Goal: Check status: Check status

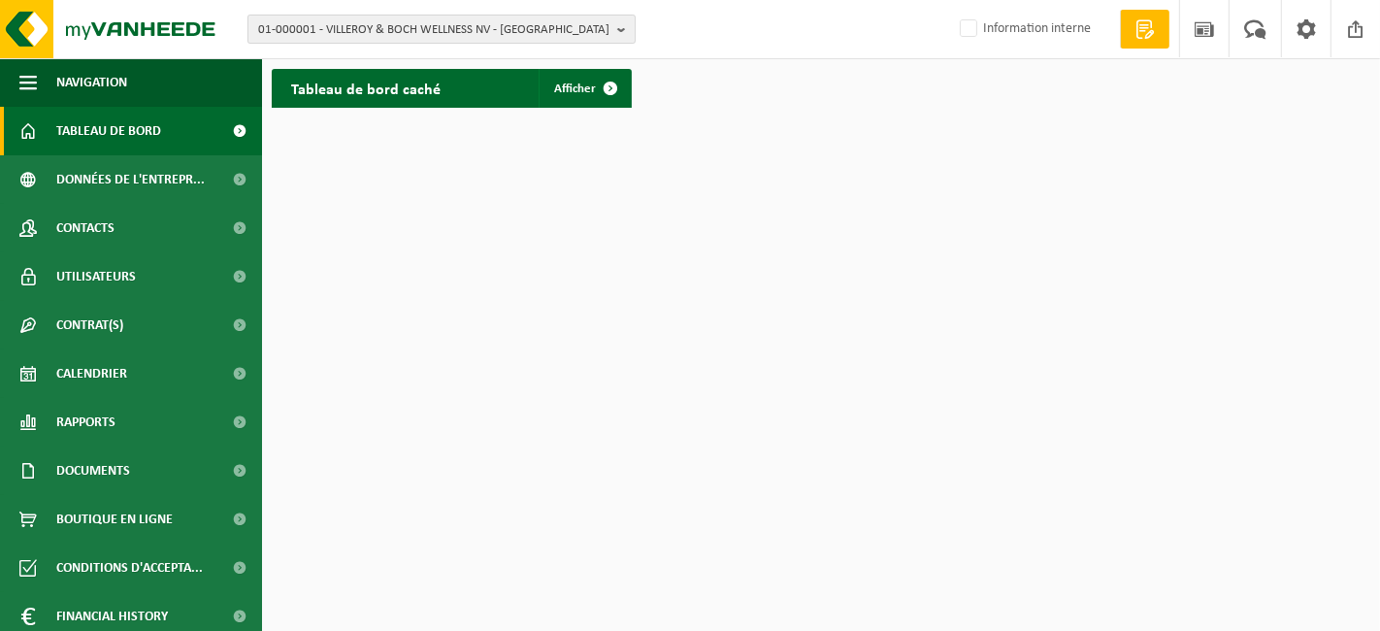
click at [379, 39] on span "01-000001 - VILLEROY & BOCH WELLNESS NV - [GEOGRAPHIC_DATA]" at bounding box center [433, 30] width 351 height 29
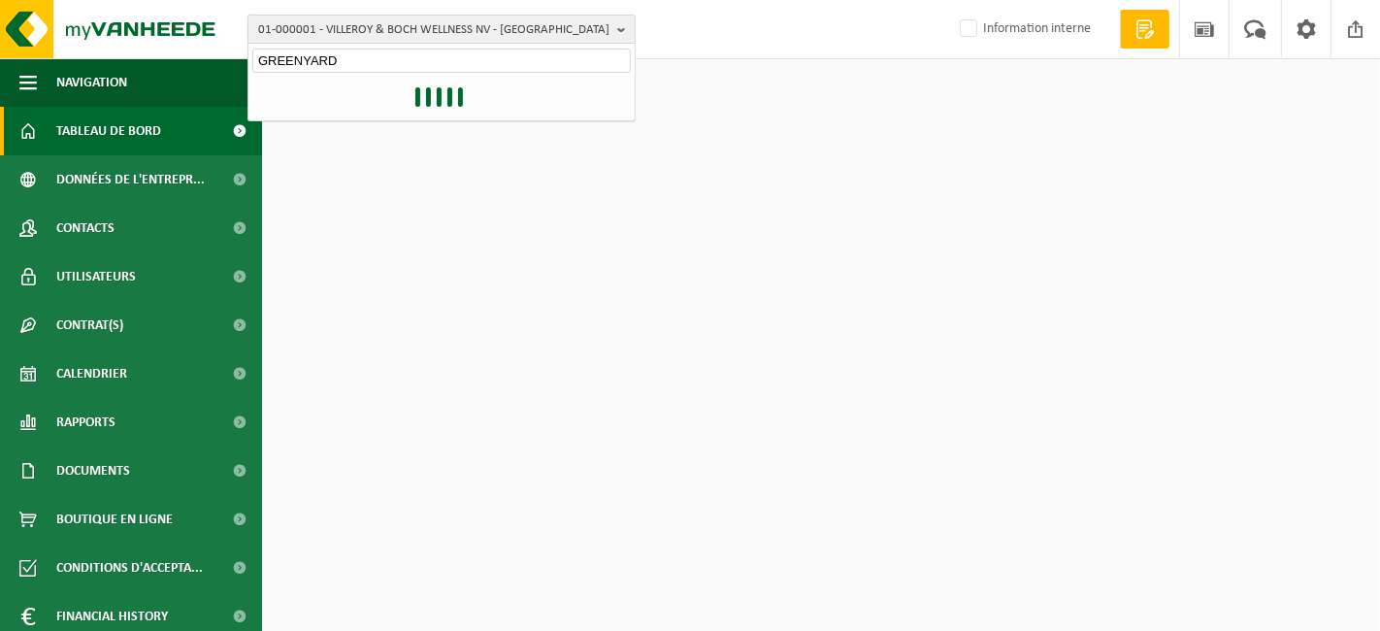
type input "GREENYARD"
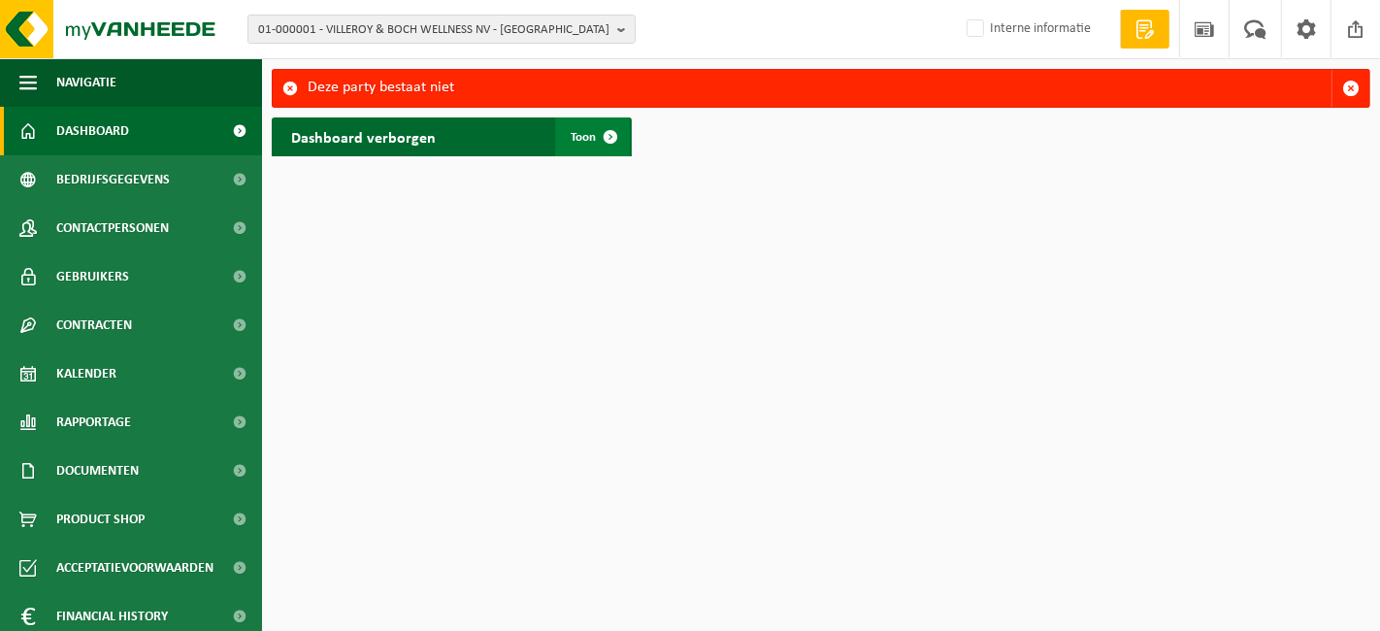
click at [573, 153] on link "Toon" at bounding box center [592, 136] width 75 height 39
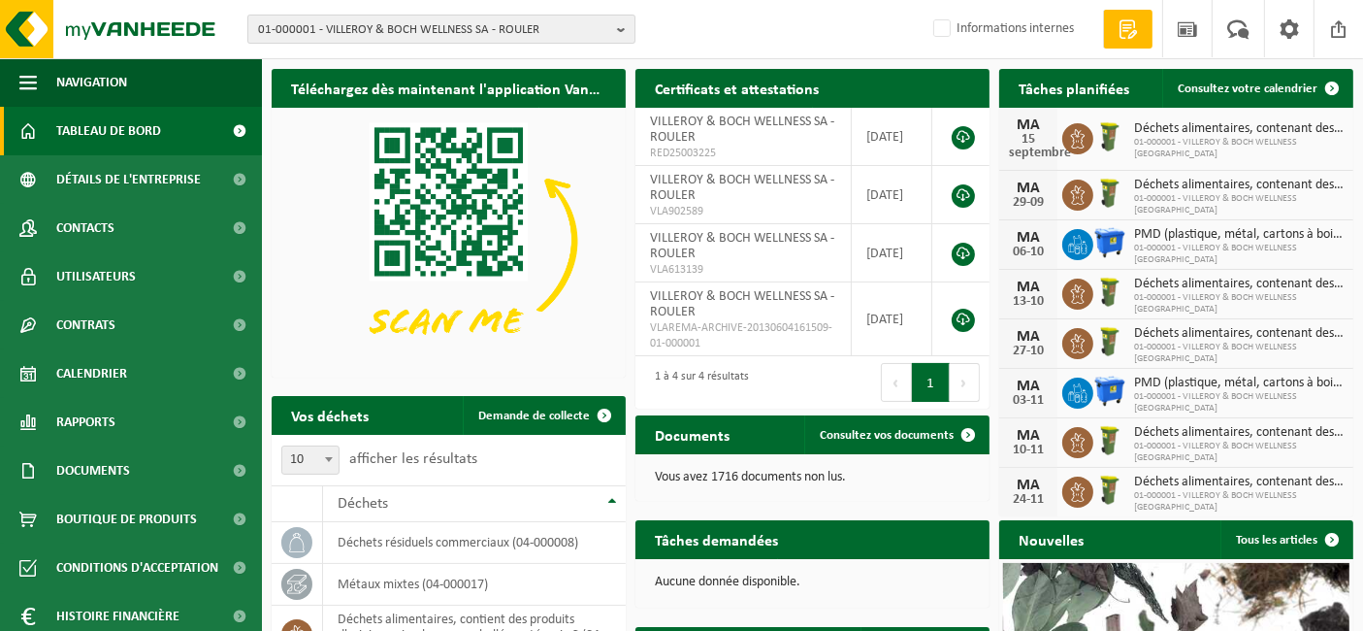
click at [519, 35] on font "01-000001 - VILLEROY & BOCH WELLNESS SA - ROULER" at bounding box center [398, 29] width 281 height 13
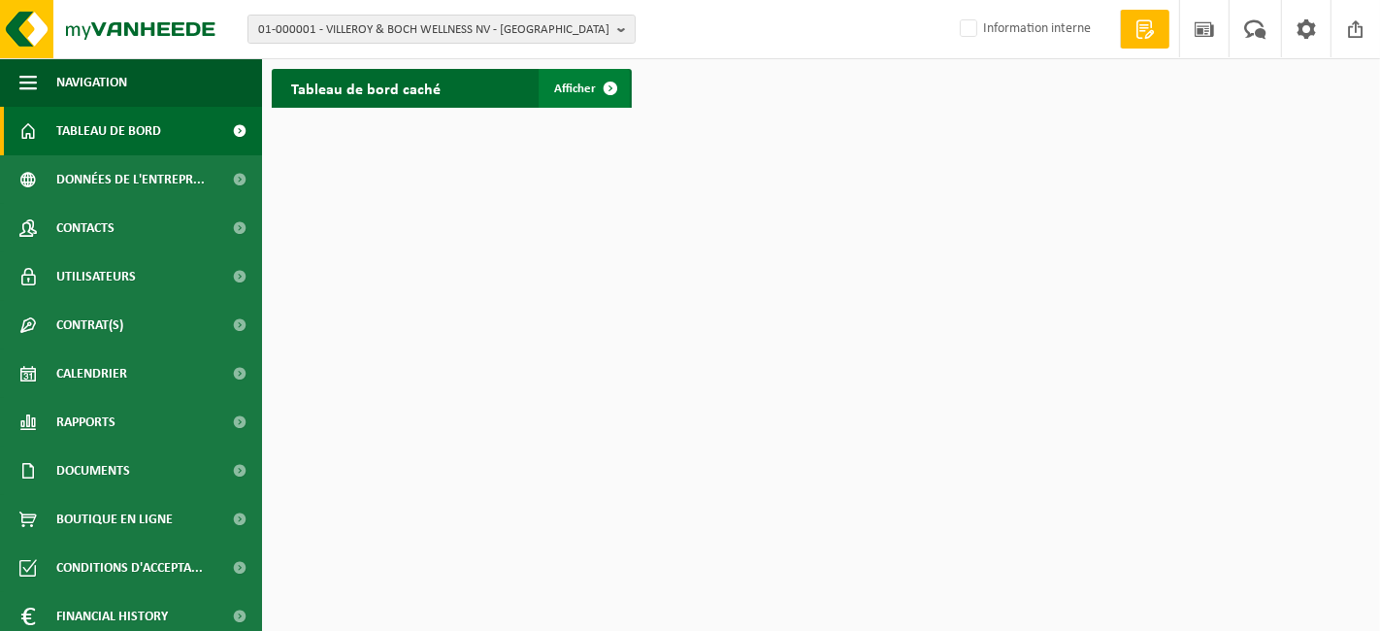
click at [572, 93] on span "Afficher" at bounding box center [575, 88] width 42 height 13
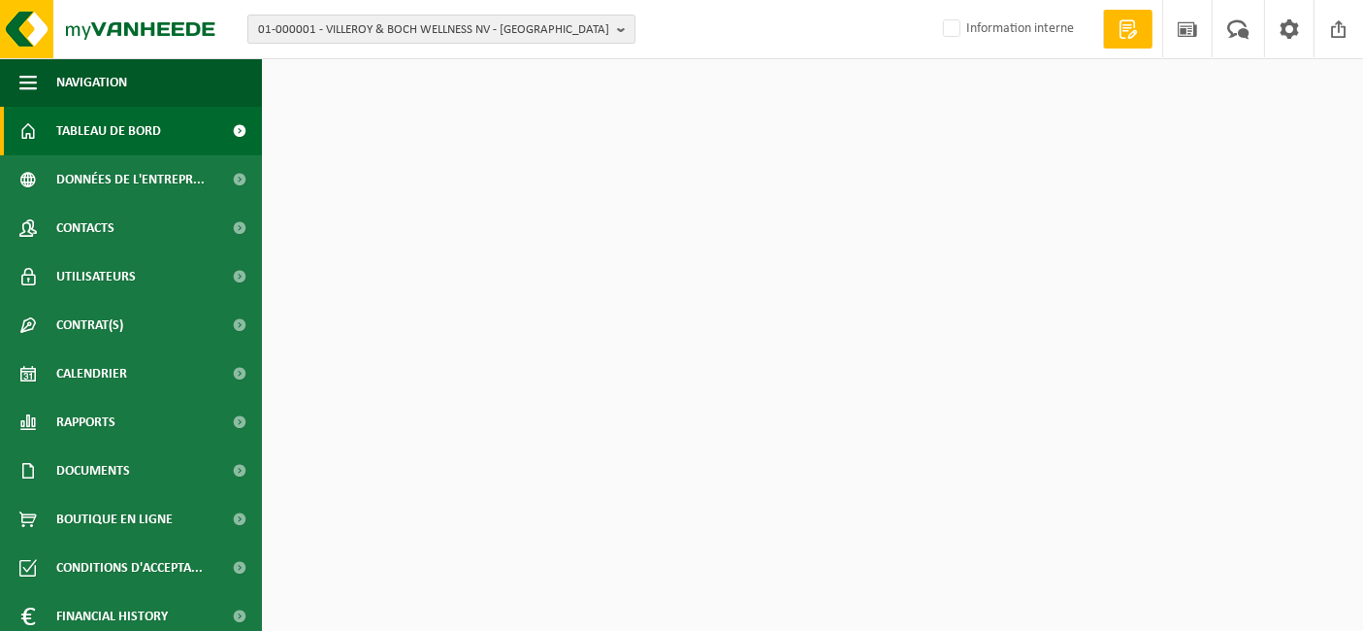
click at [507, 23] on span "01-000001 - VILLEROY & BOCH WELLNESS NV - ROESELARE" at bounding box center [433, 30] width 351 height 29
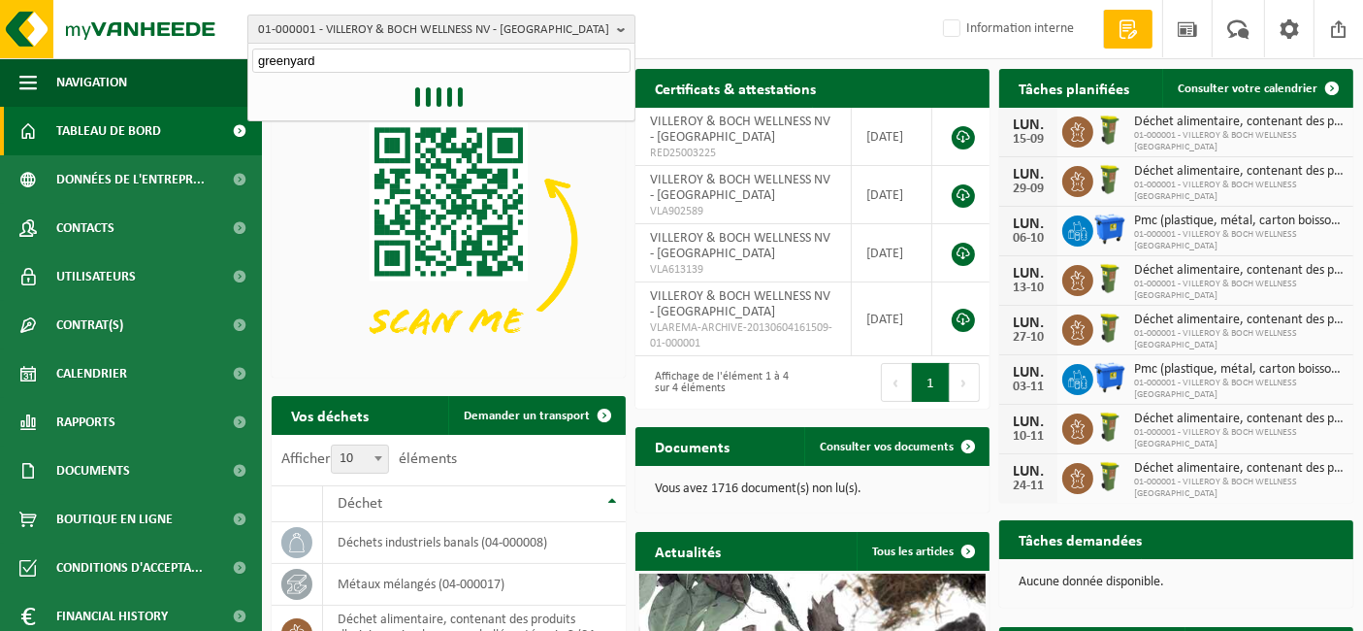
type input "greenyard"
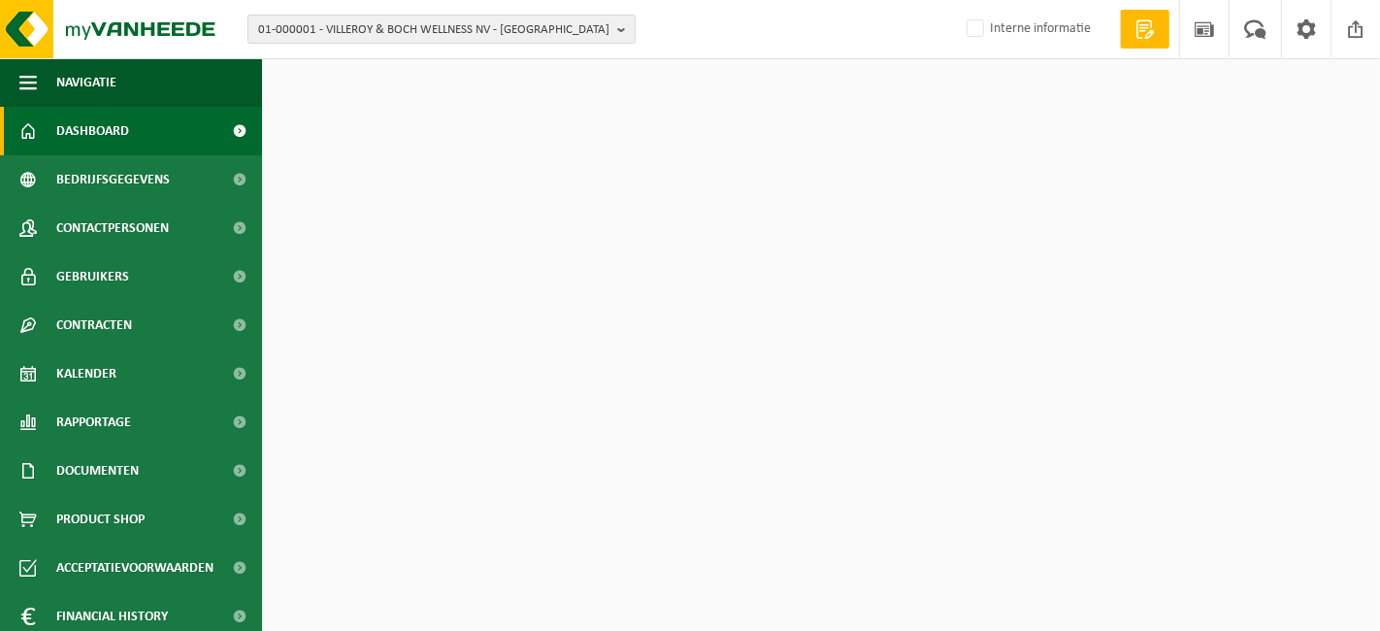
click at [507, 26] on span "01-000001 - VILLEROY & BOCH WELLNESS NV - ROESELARE" at bounding box center [433, 30] width 351 height 29
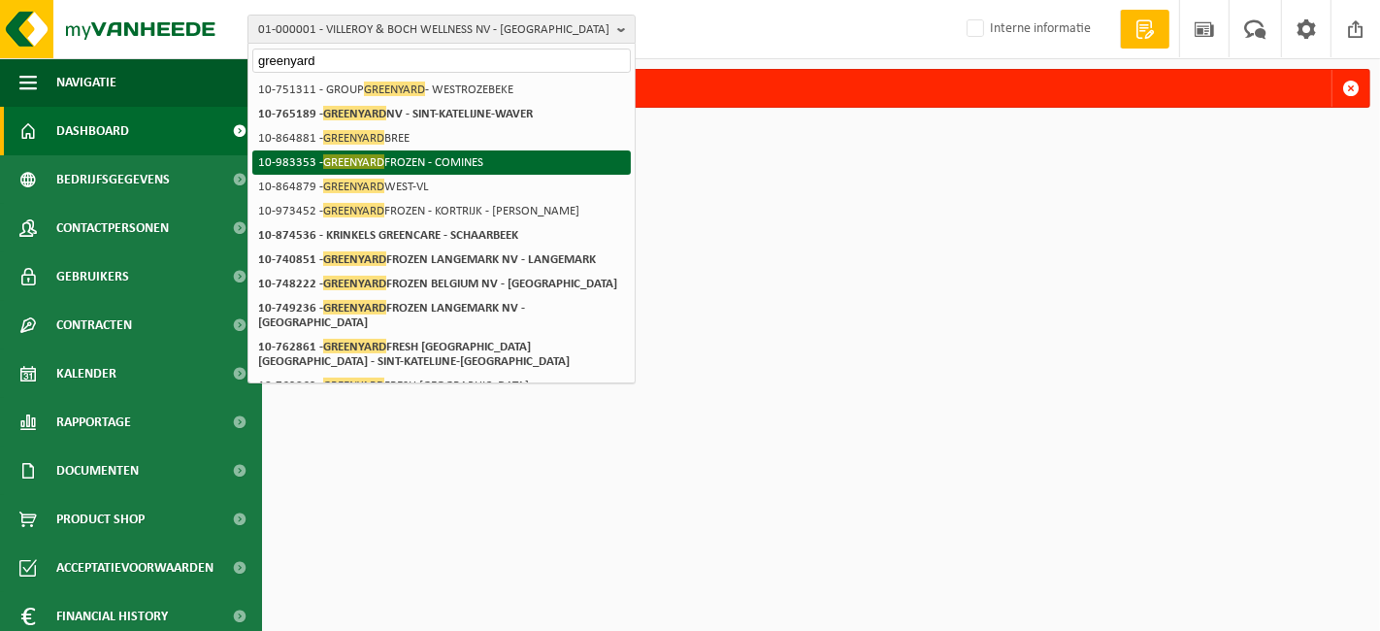
type input "greenyard"
click at [421, 162] on li "10-983353 - GREENYARD FROZEN - COMINES" at bounding box center [441, 162] width 378 height 24
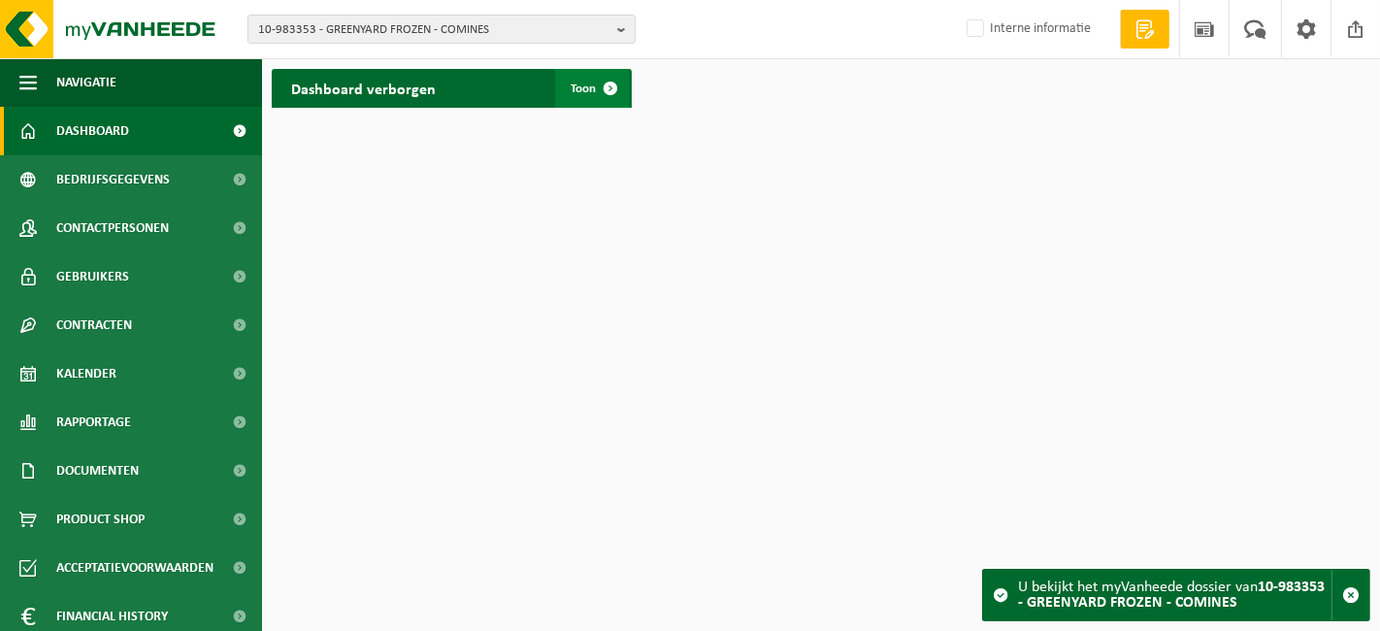
click at [589, 98] on link "Toon" at bounding box center [592, 88] width 75 height 39
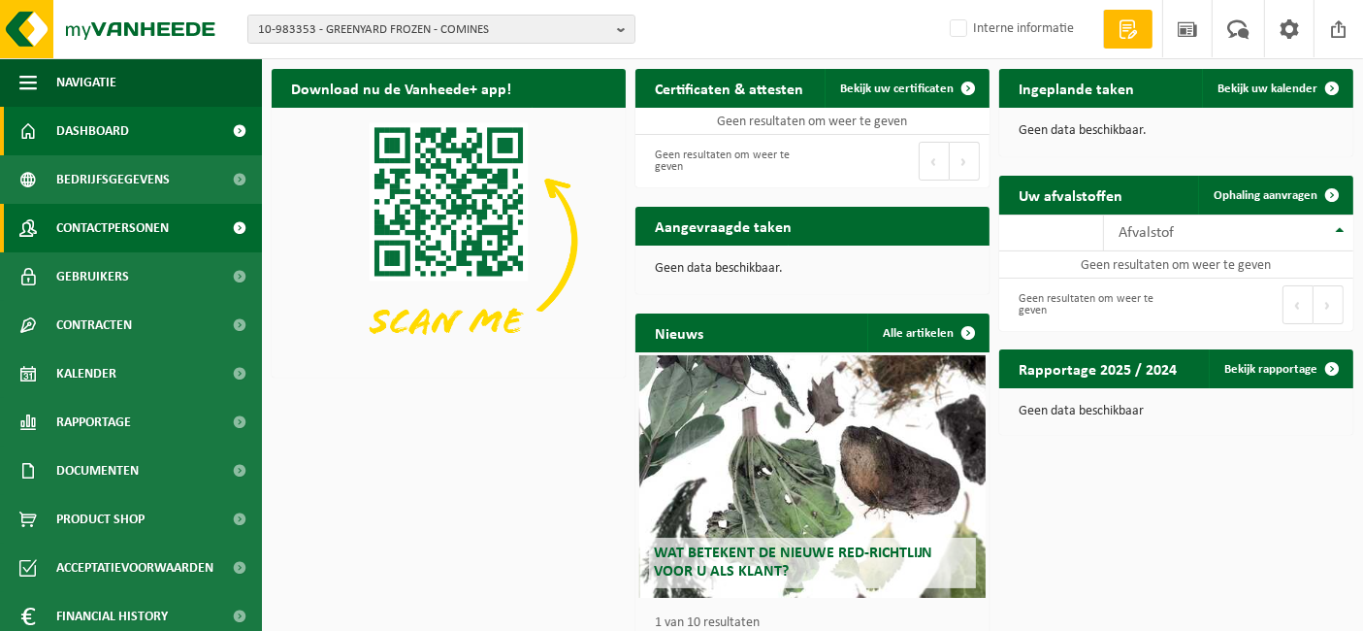
click at [95, 242] on span "Contactpersonen" at bounding box center [112, 228] width 113 height 49
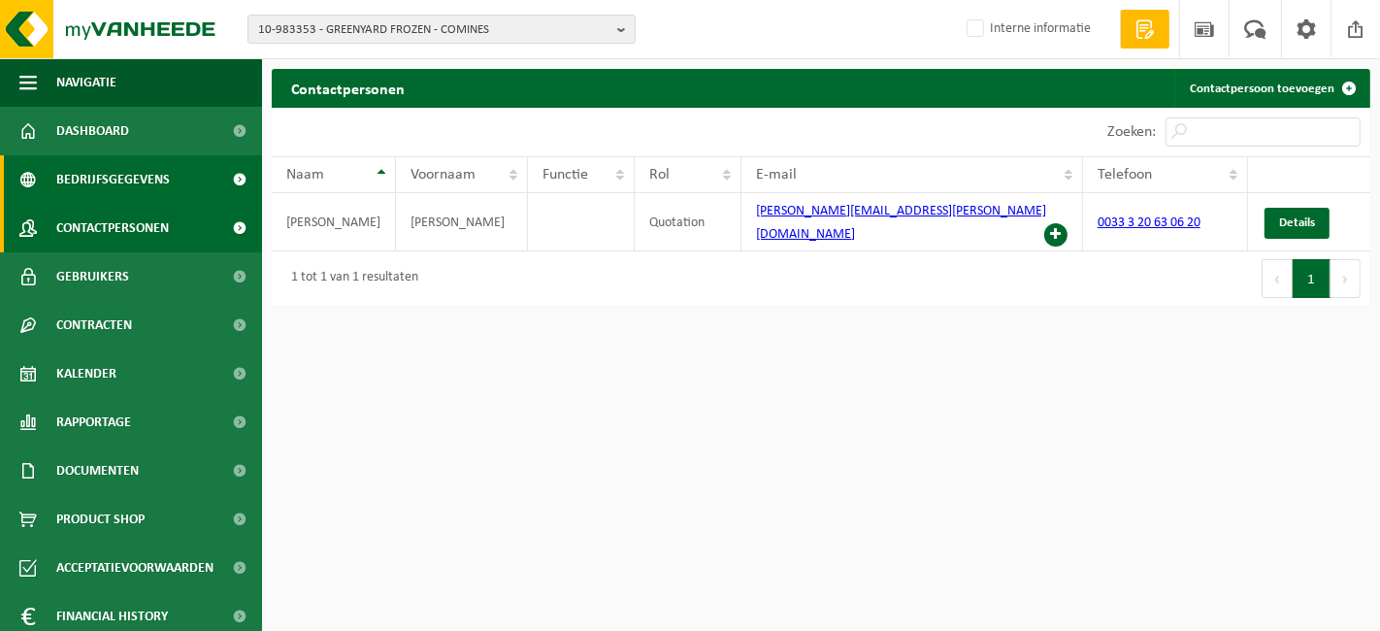
click at [141, 185] on span "Bedrijfsgegevens" at bounding box center [113, 179] width 114 height 49
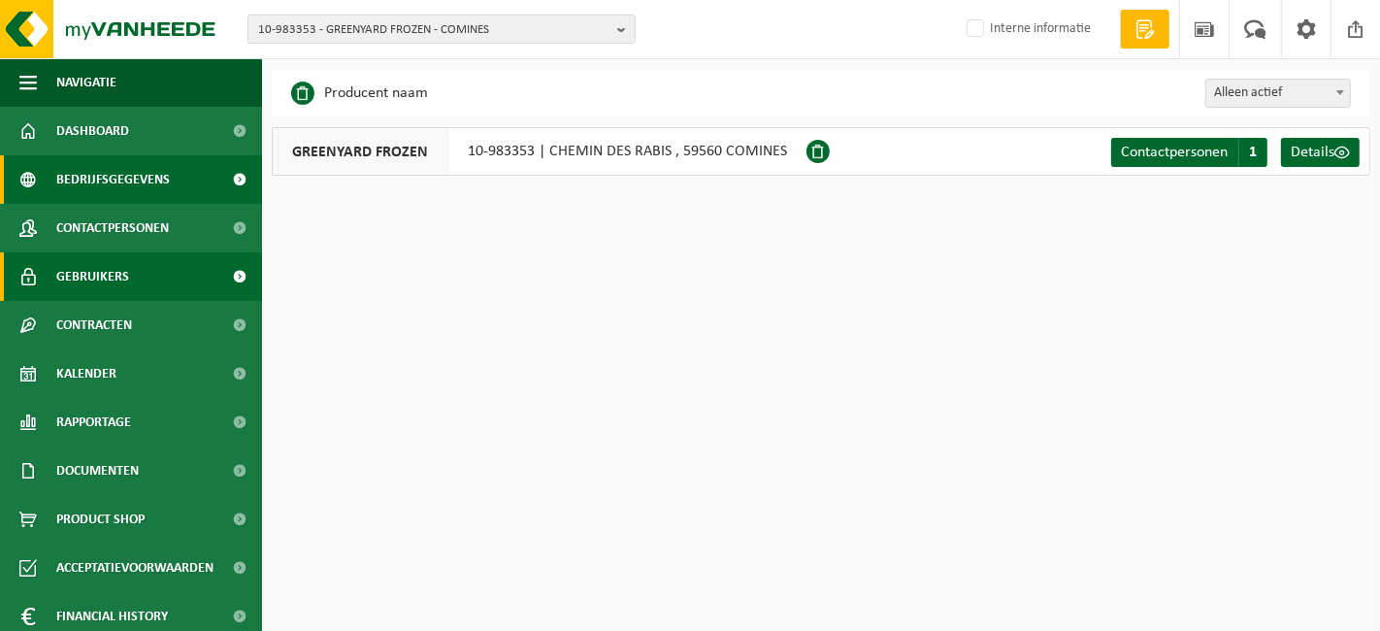
click at [123, 267] on span "Gebruikers" at bounding box center [92, 276] width 73 height 49
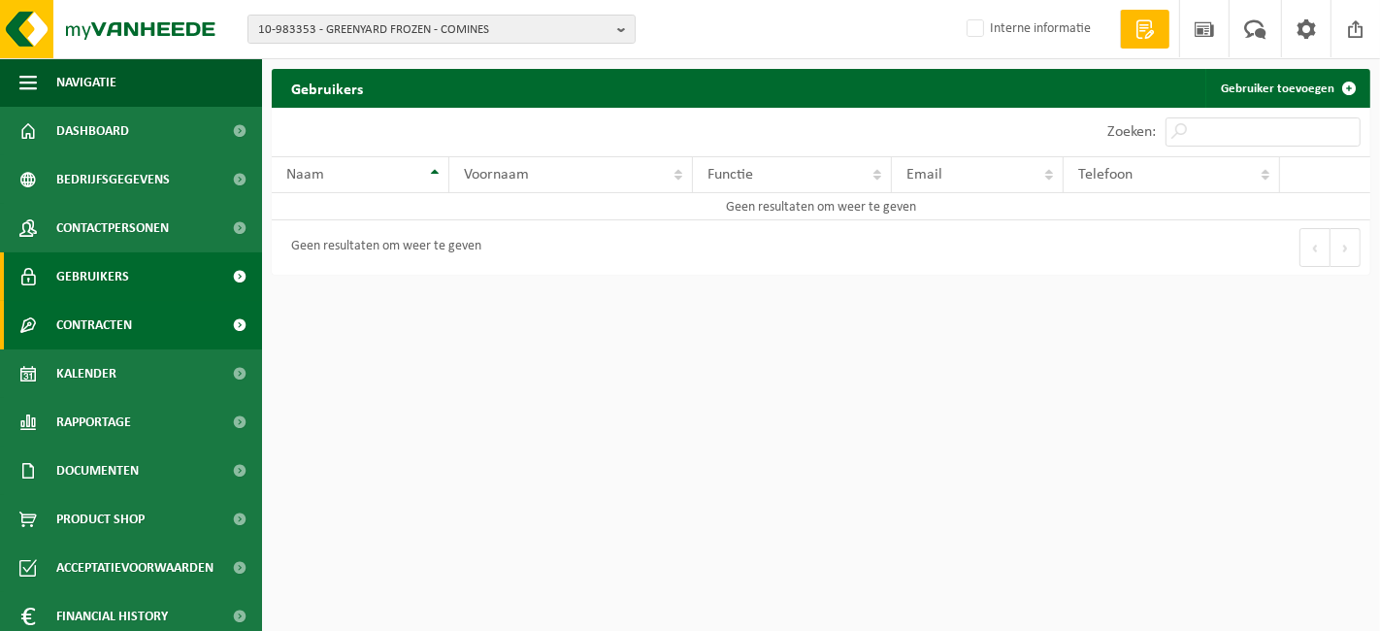
click at [97, 324] on span "Contracten" at bounding box center [94, 325] width 76 height 49
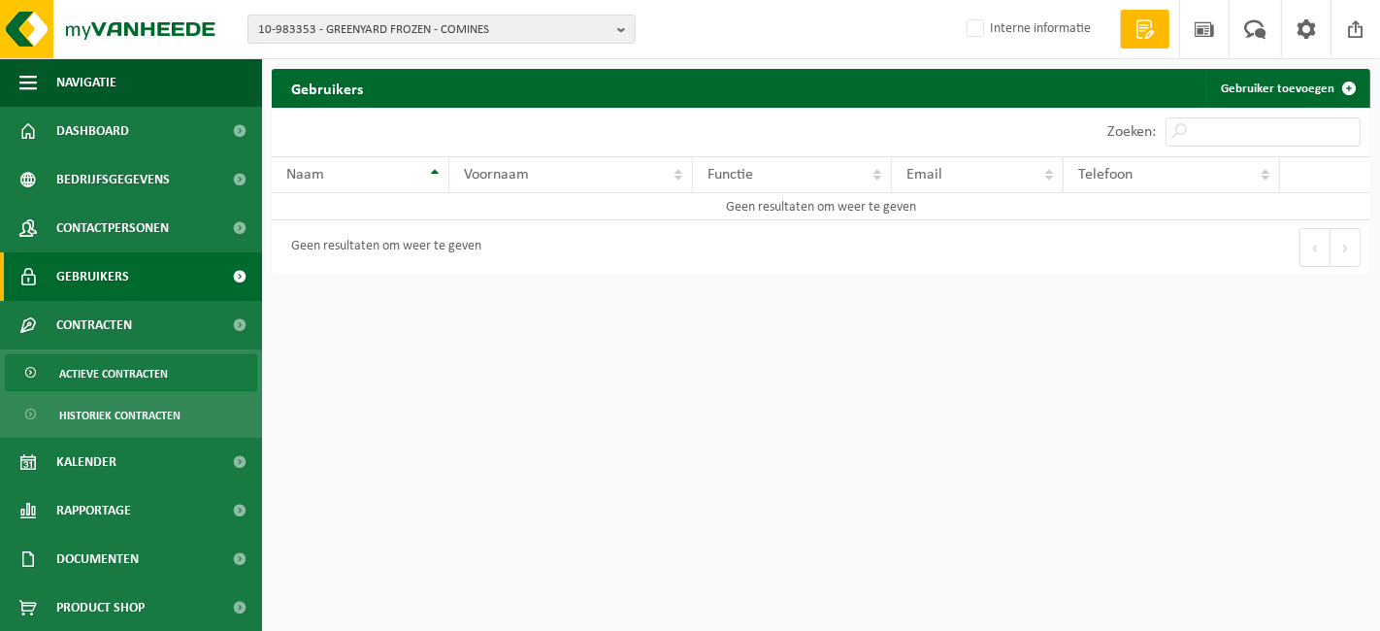
click at [94, 361] on span "Actieve contracten" at bounding box center [113, 373] width 109 height 37
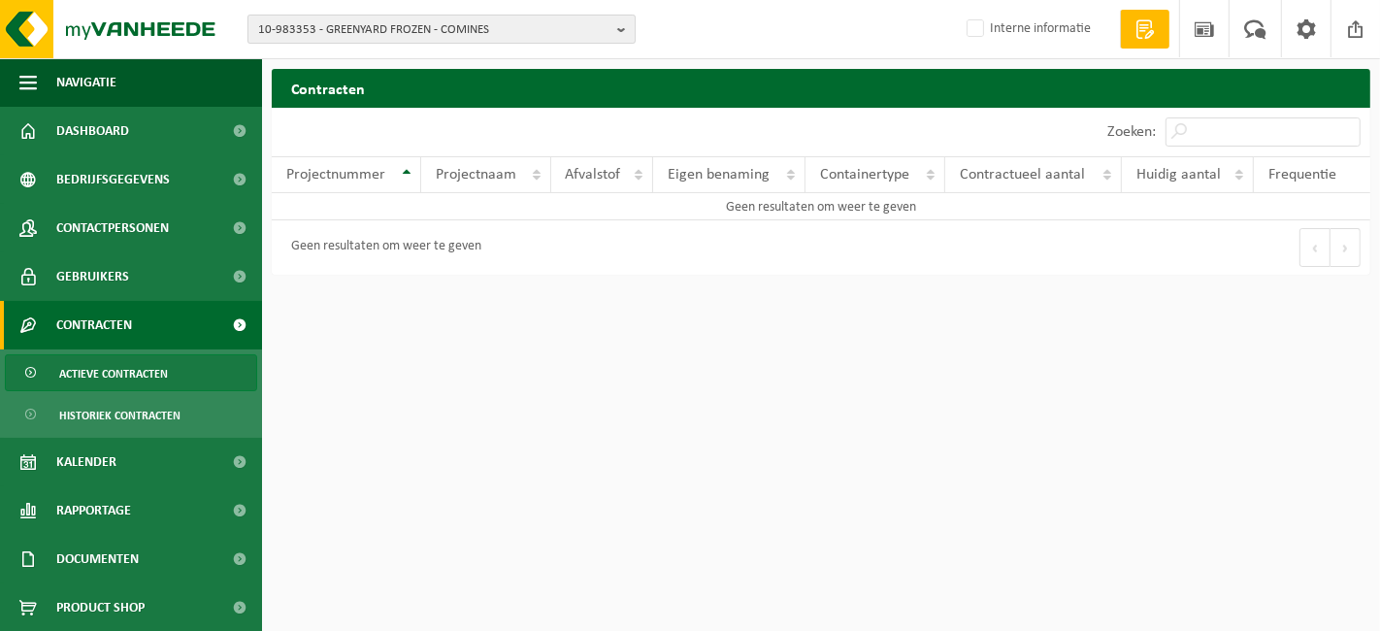
click at [316, 25] on span "10-983353 - GREENYARD FROZEN - COMINES" at bounding box center [433, 30] width 351 height 29
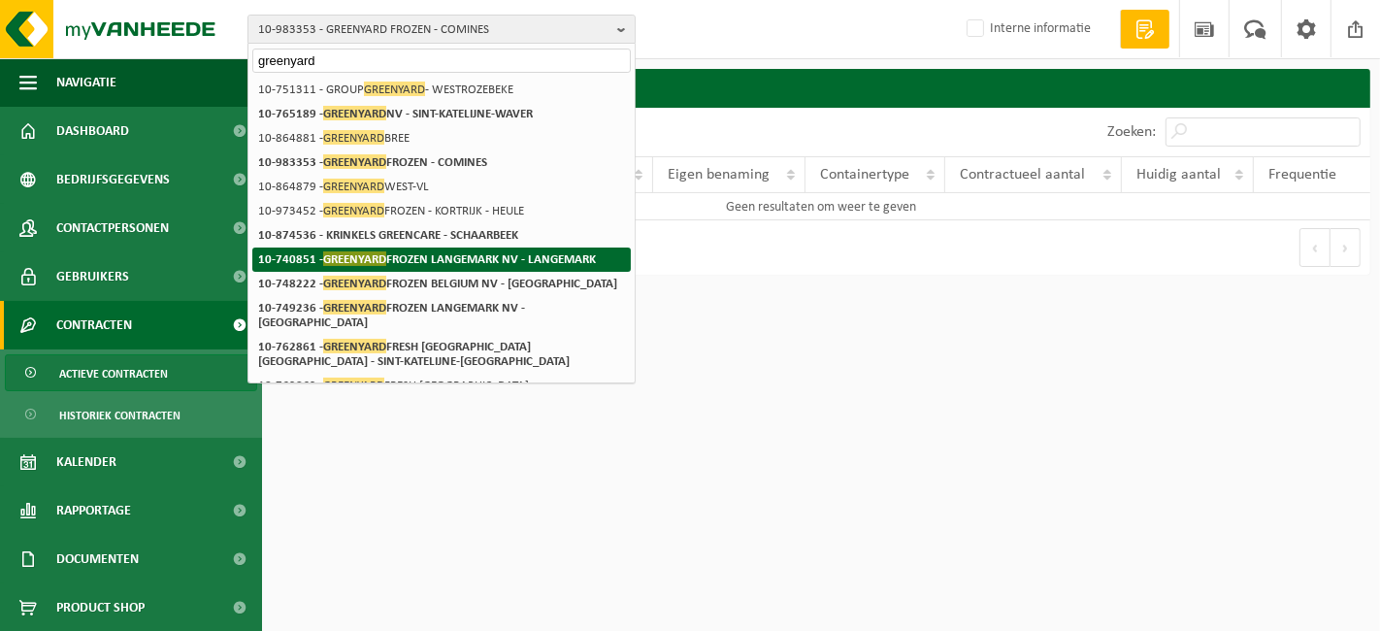
type input "greenyard"
click at [424, 256] on strong "10-740851 - GREENYARD FROZEN LANGEMARK NV - [GEOGRAPHIC_DATA]" at bounding box center [427, 258] width 338 height 15
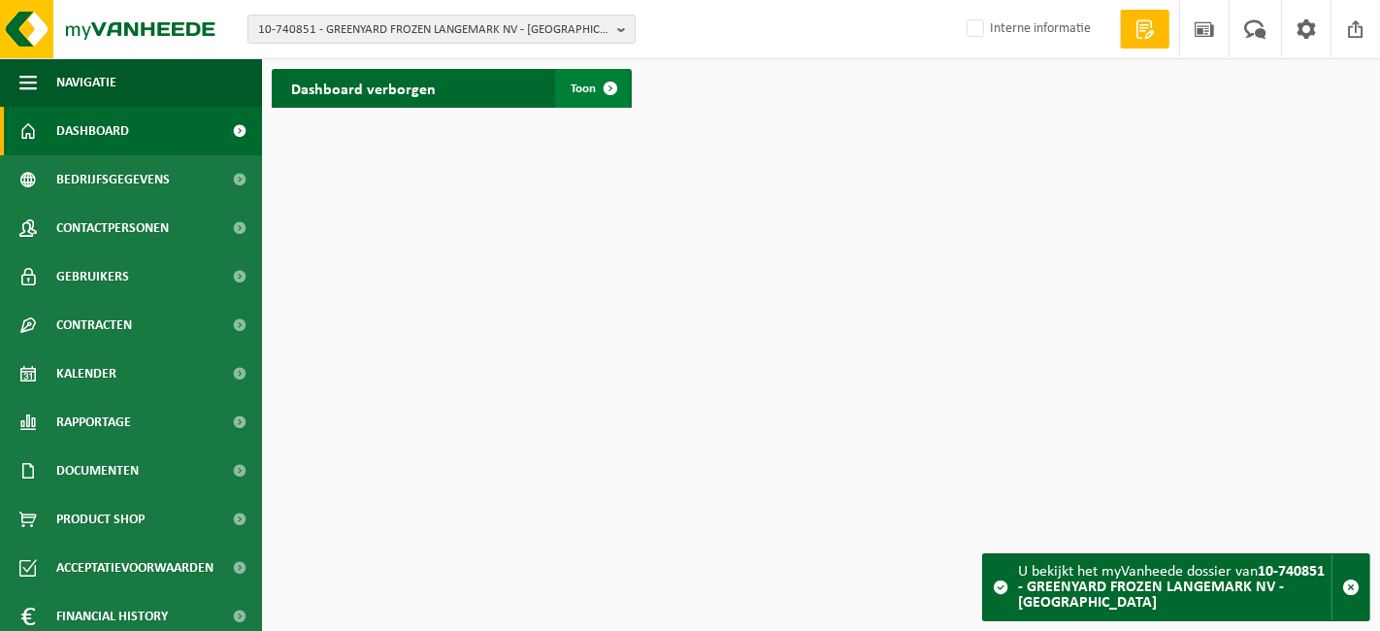
click at [568, 91] on link "Toon" at bounding box center [592, 88] width 75 height 39
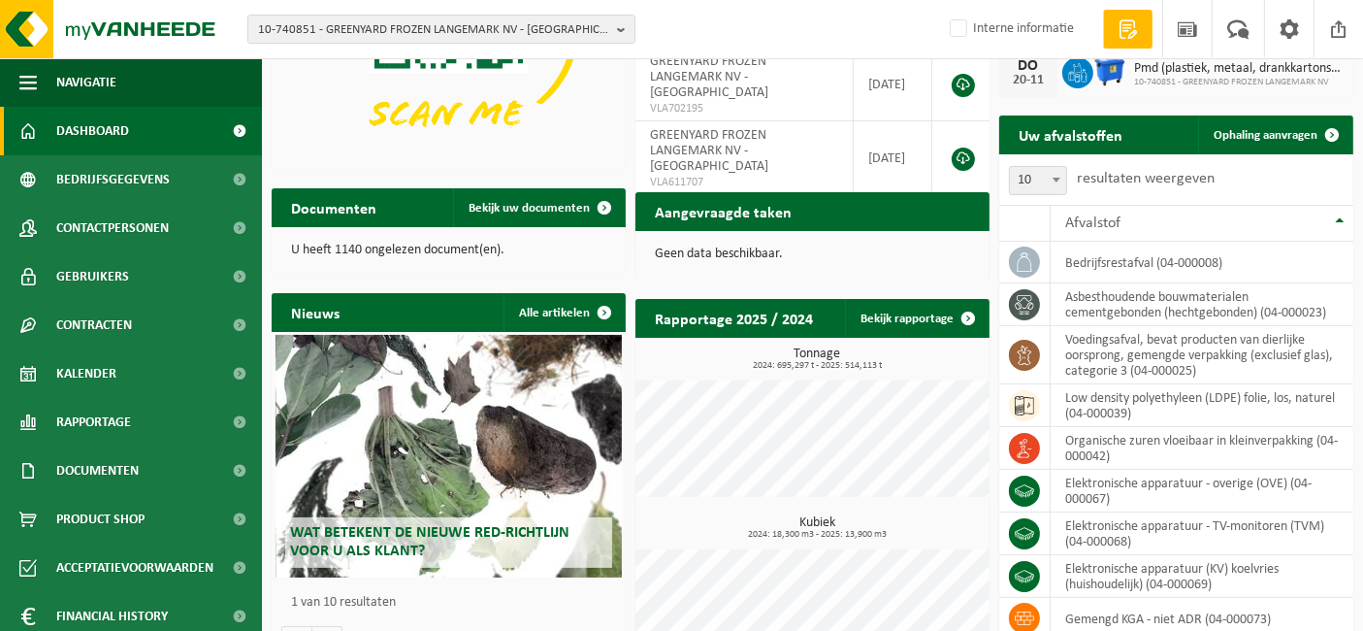
scroll to position [215, 0]
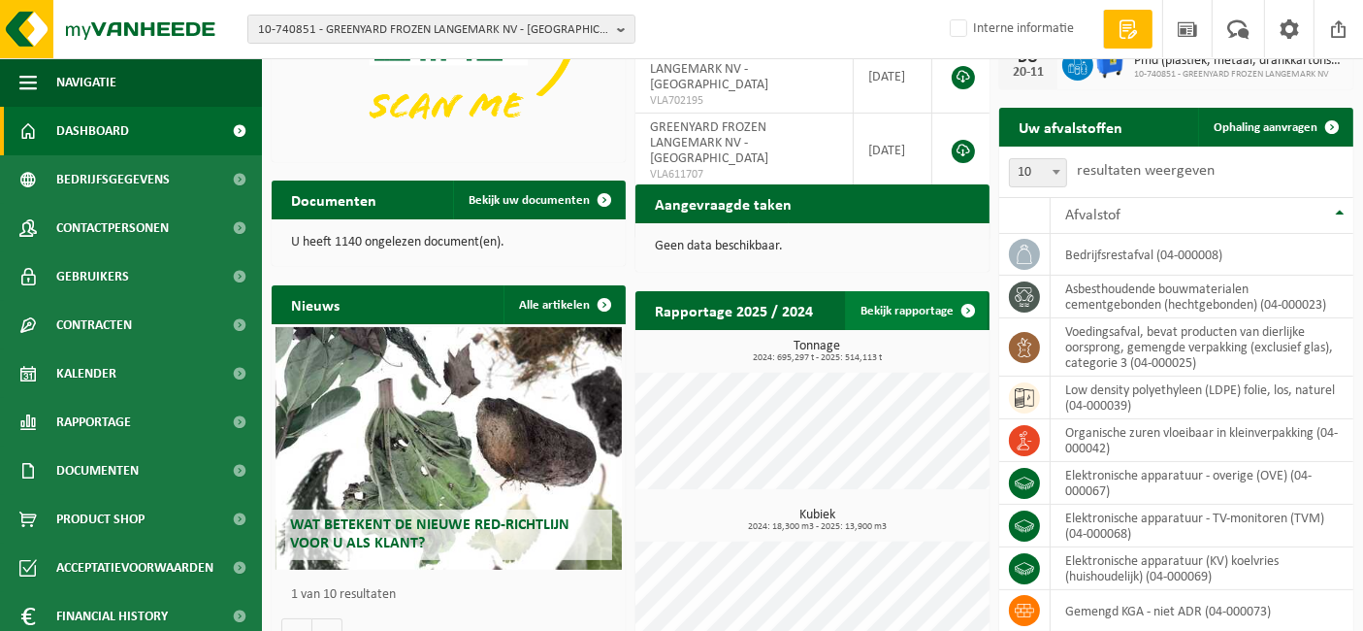
click at [893, 316] on link "Bekijk rapportage" at bounding box center [916, 310] width 143 height 39
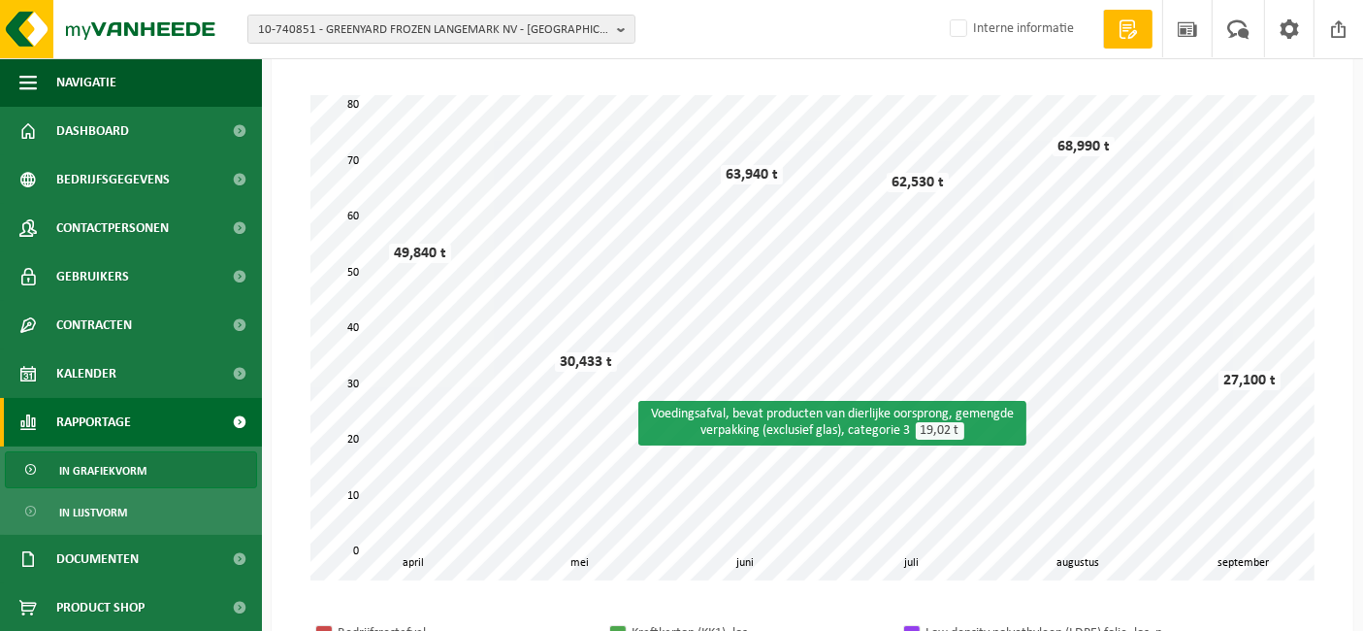
scroll to position [108, 0]
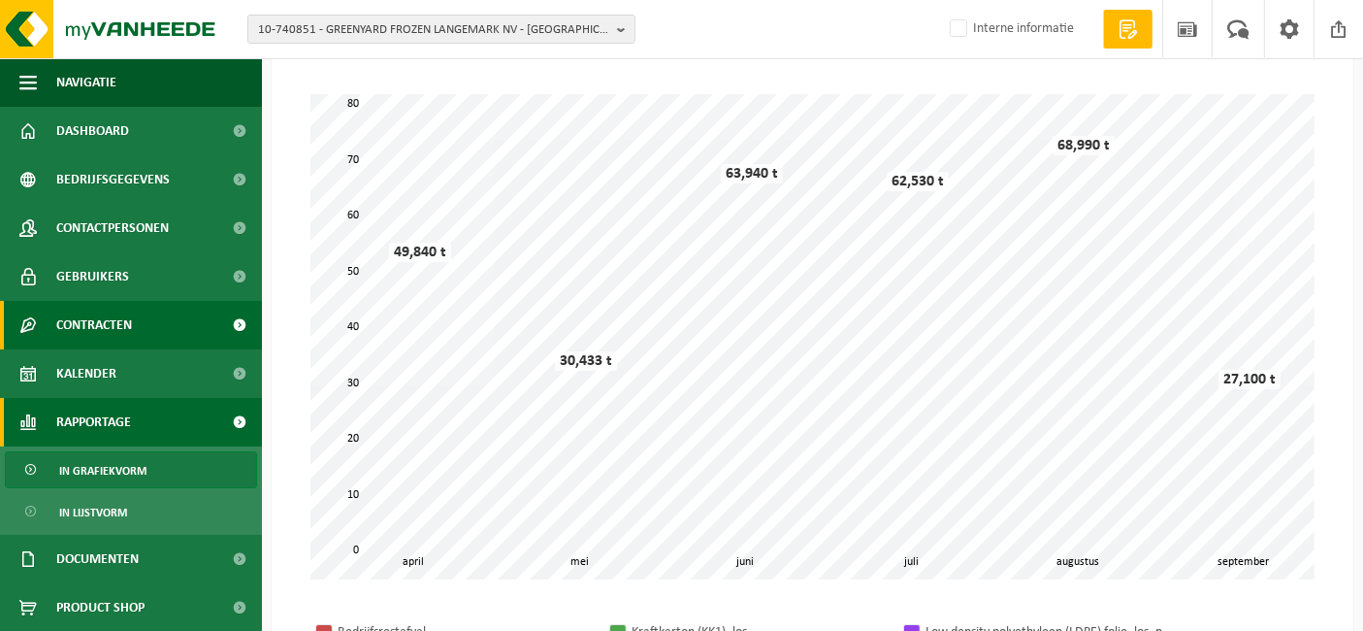
click at [125, 336] on span "Contracten" at bounding box center [94, 325] width 76 height 49
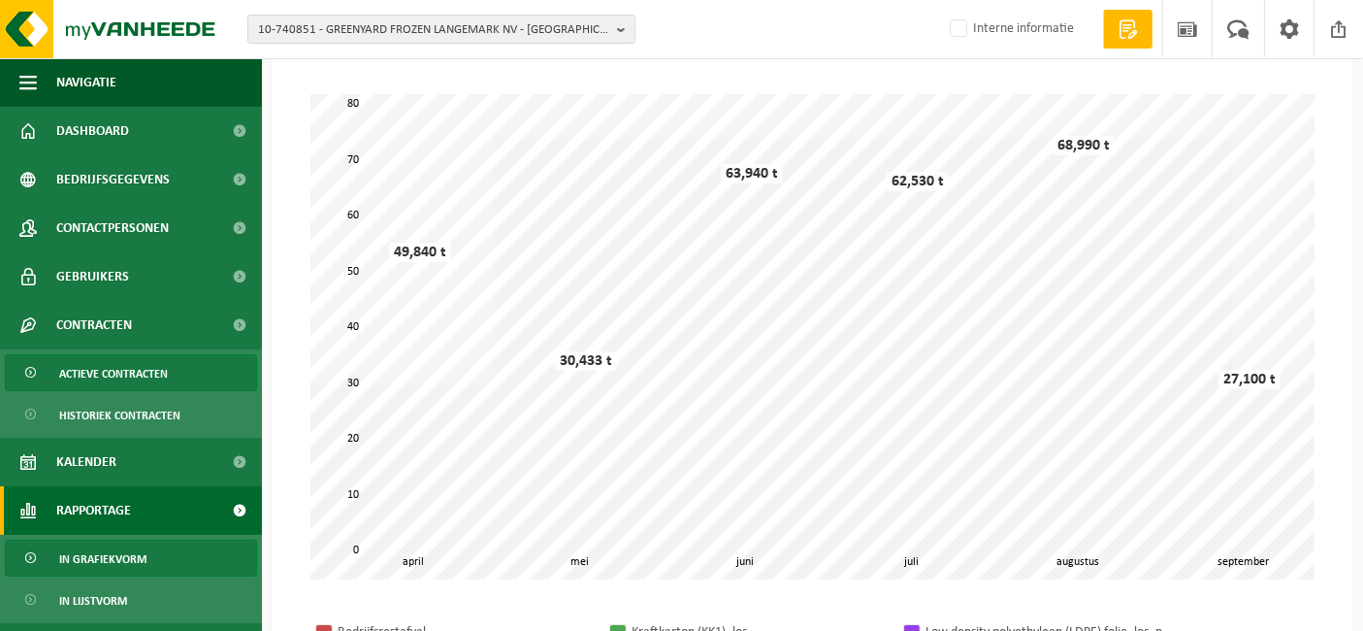
click at [122, 376] on span "Actieve contracten" at bounding box center [113, 373] width 109 height 37
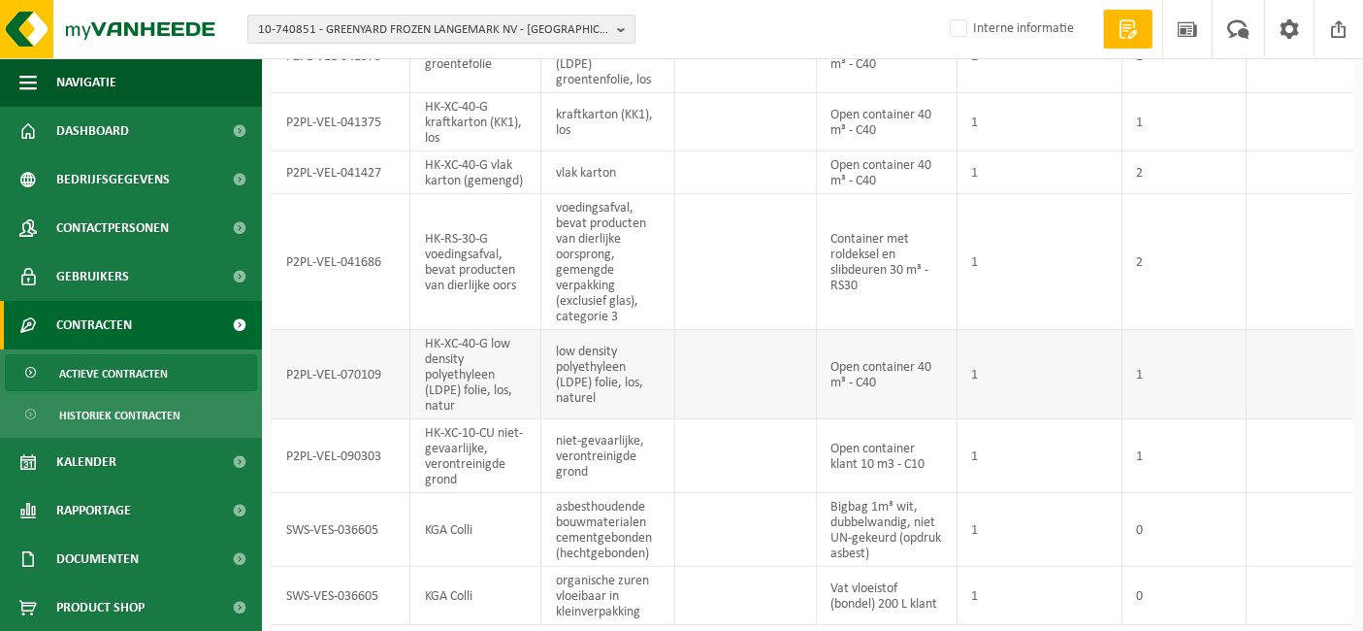
scroll to position [346, 0]
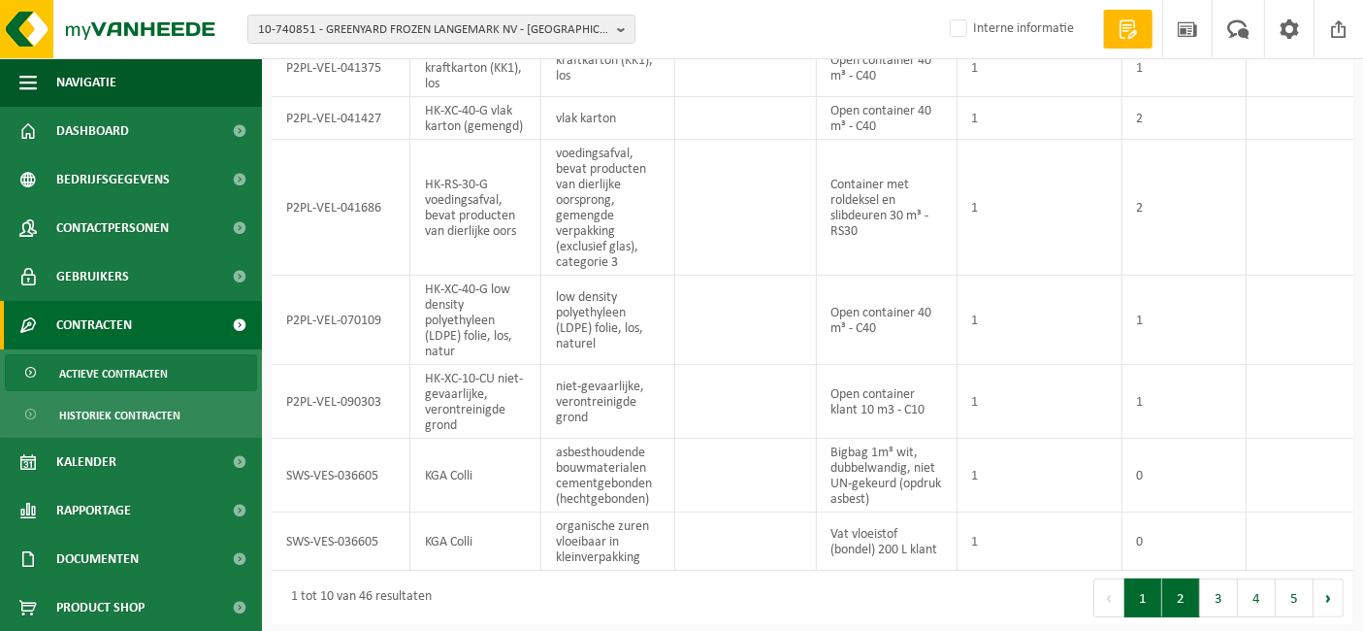
click at [1172, 586] on button "2" at bounding box center [1181, 597] width 38 height 39
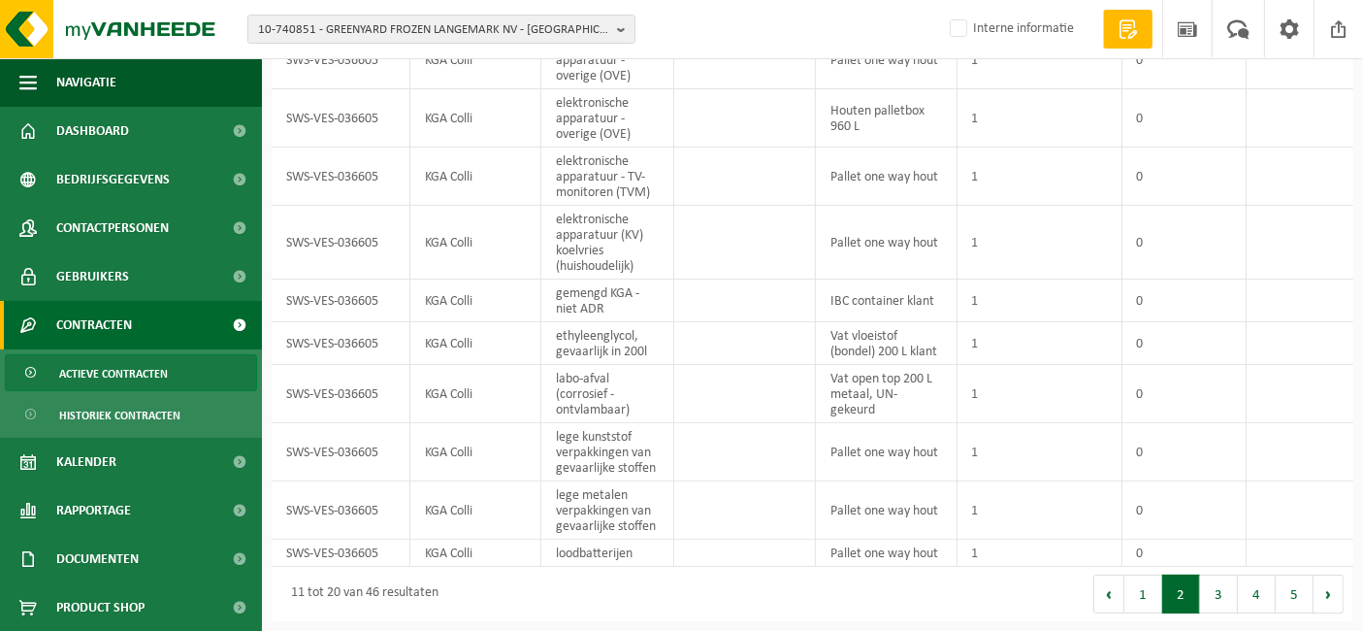
scroll to position [159, 0]
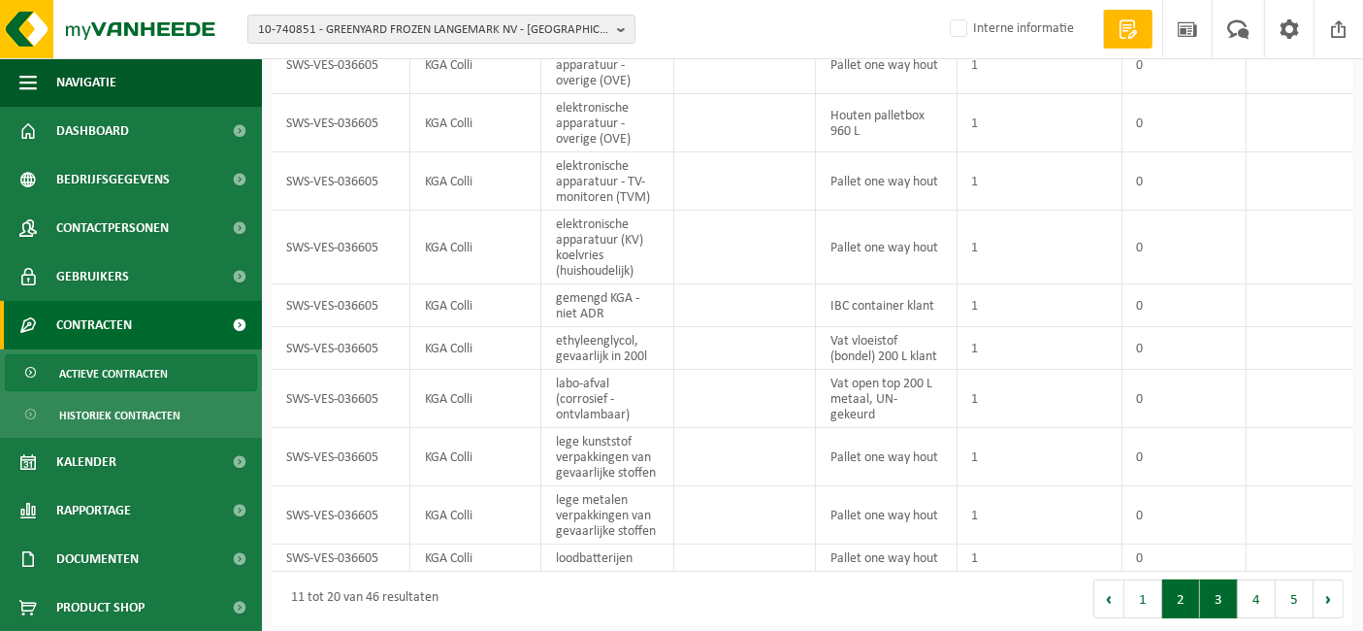
click at [1230, 597] on button "3" at bounding box center [1219, 598] width 38 height 39
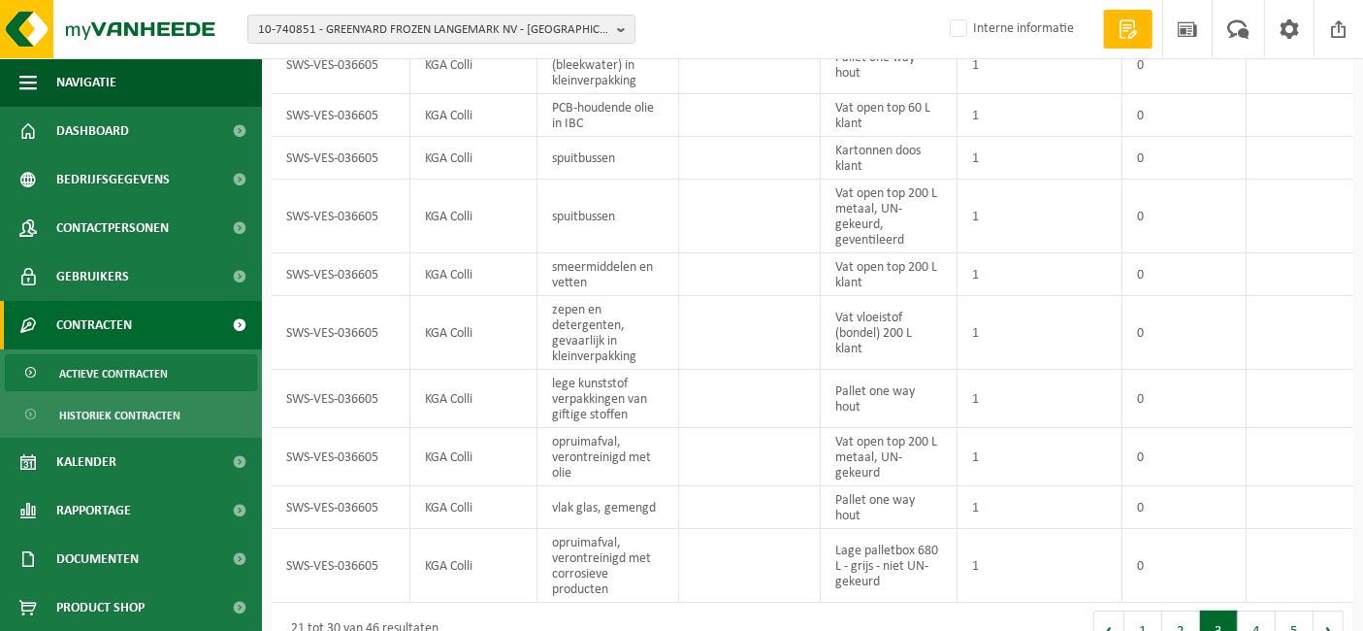
scroll to position [167, 0]
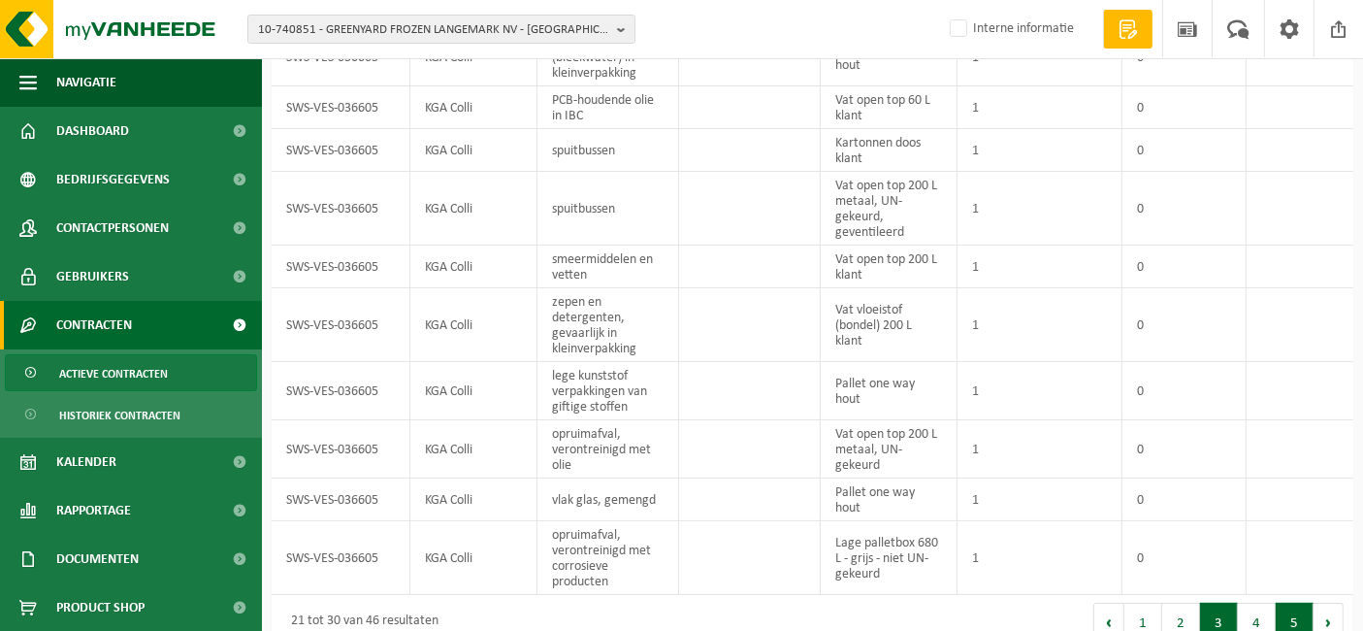
click at [1278, 613] on button "5" at bounding box center [1295, 622] width 38 height 39
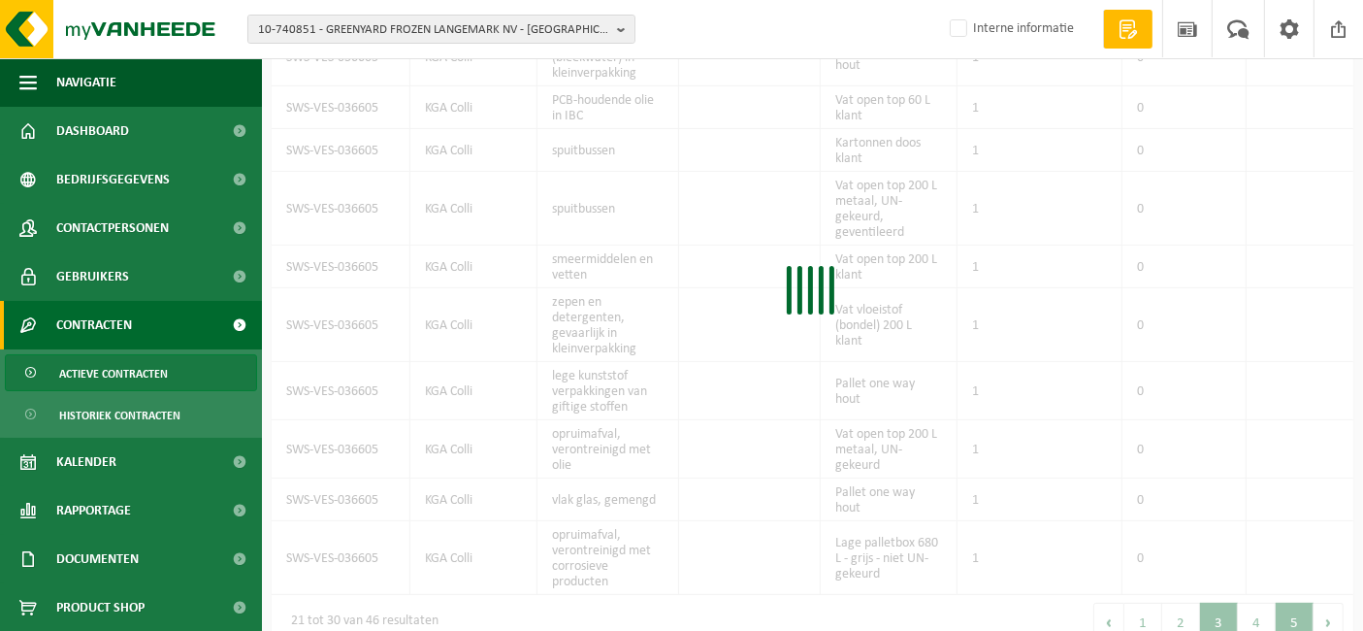
scroll to position [63, 0]
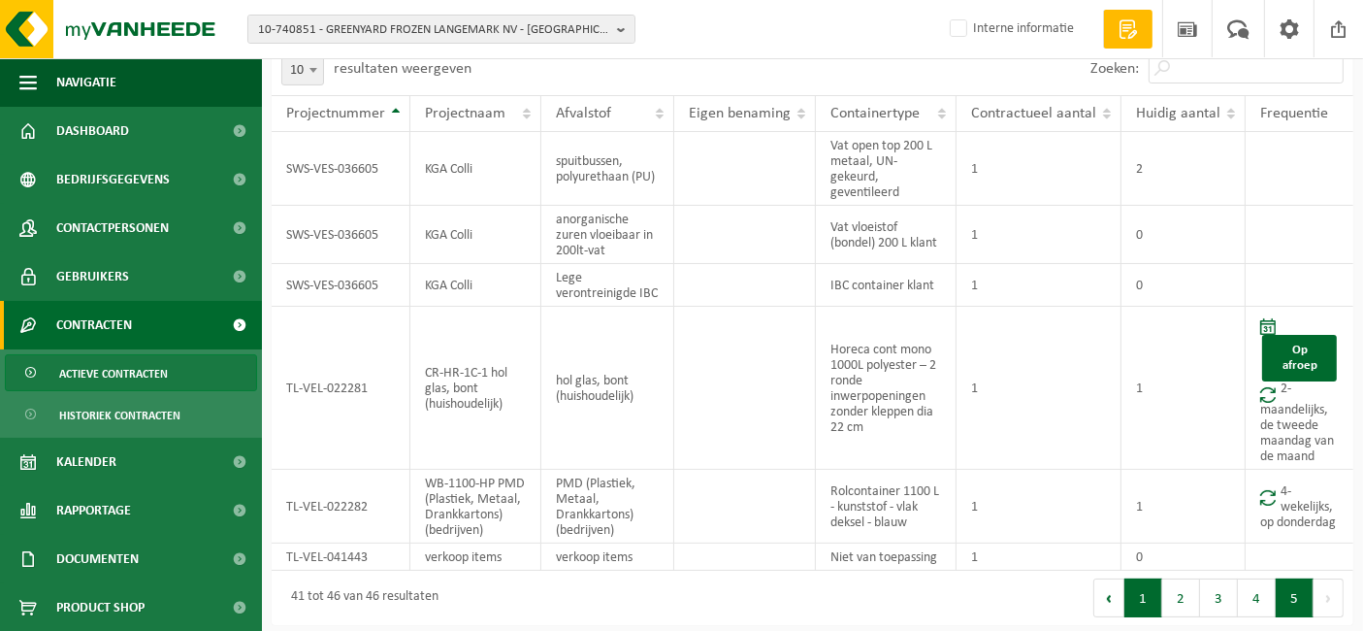
click at [1141, 608] on button "1" at bounding box center [1144, 597] width 38 height 39
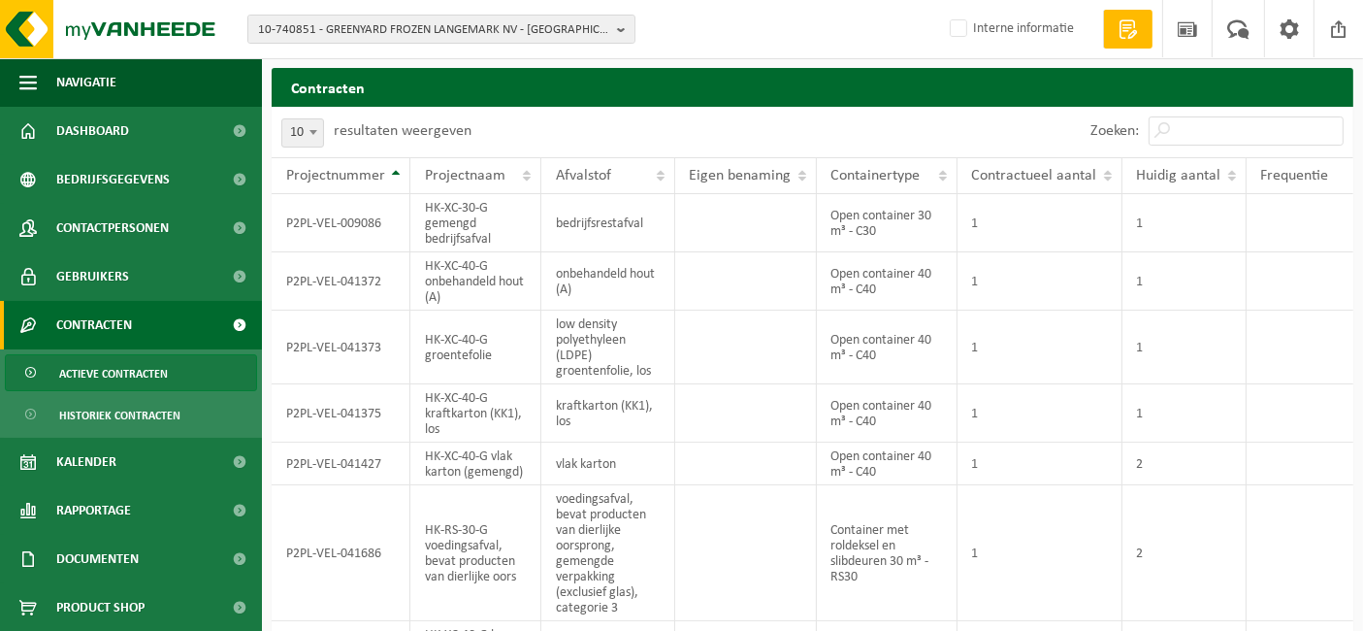
scroll to position [2, 0]
